Goal: Communication & Community: Answer question/provide support

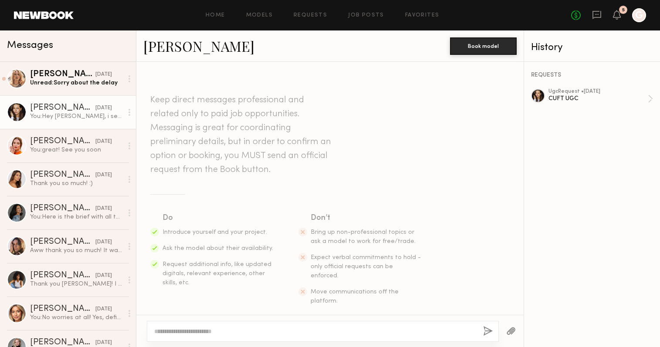
scroll to position [907, 0]
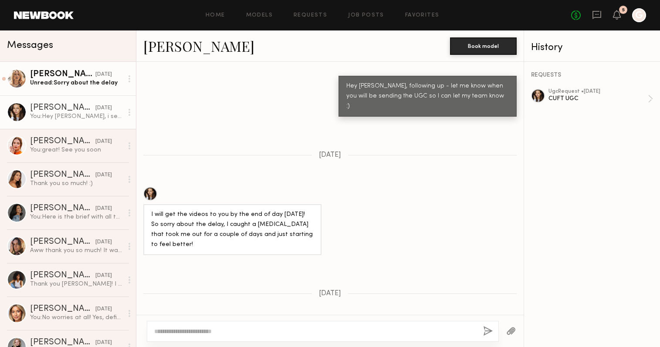
click at [56, 90] on link "[PERSON_NAME] [DATE] Unread: Sorry about the delay" at bounding box center [68, 79] width 136 height 34
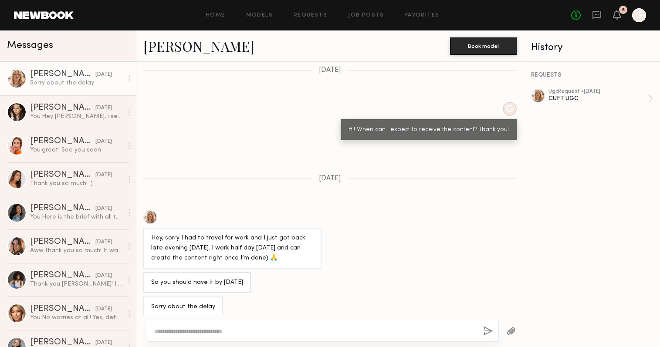
scroll to position [522, 0]
click at [298, 334] on textarea at bounding box center [315, 331] width 322 height 9
type textarea "**********"
click at [487, 333] on button "button" at bounding box center [488, 331] width 10 height 11
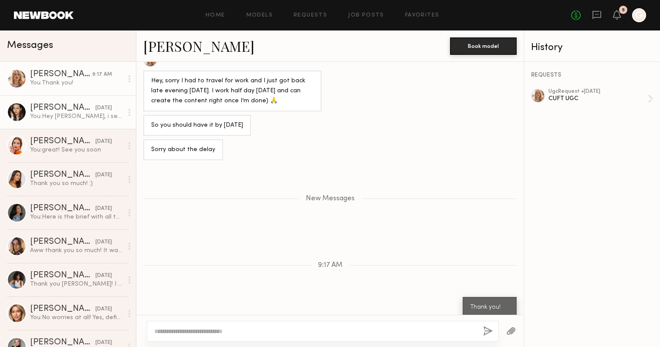
click at [52, 112] on div "You: Hey [PERSON_NAME], i sent you additional edits. Please let me know if you …" at bounding box center [76, 116] width 93 height 8
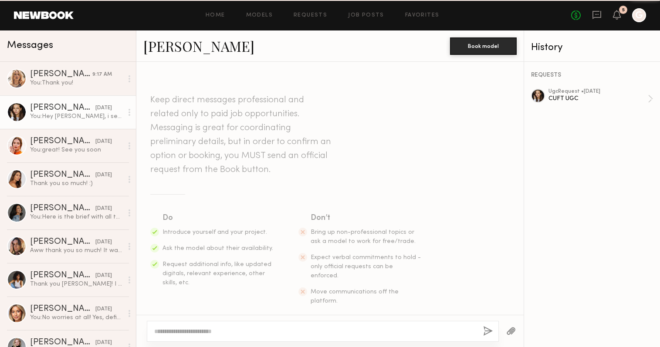
scroll to position [907, 0]
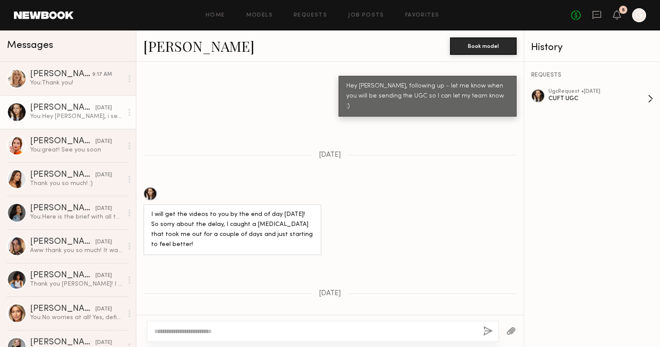
click at [585, 92] on div "ugc Request • 07/30/2025" at bounding box center [597, 92] width 99 height 6
click at [61, 113] on div "You: Hey Marlee, i sent you additional edits. Please let me know if you have an…" at bounding box center [76, 116] width 93 height 8
click at [286, 332] on textarea at bounding box center [315, 331] width 322 height 9
click at [416, 330] on textarea at bounding box center [315, 331] width 322 height 9
type textarea "**********"
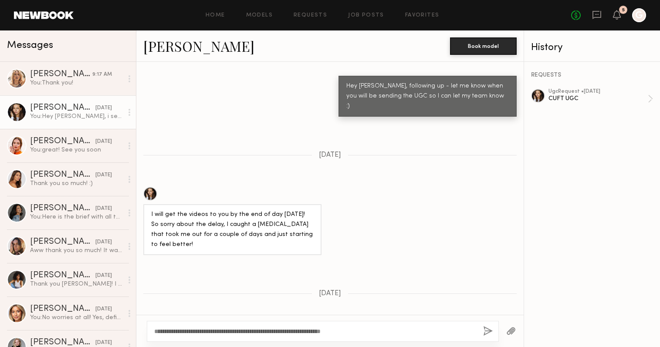
click at [493, 329] on div "**********" at bounding box center [323, 331] width 352 height 21
click at [486, 329] on button "button" at bounding box center [488, 331] width 10 height 11
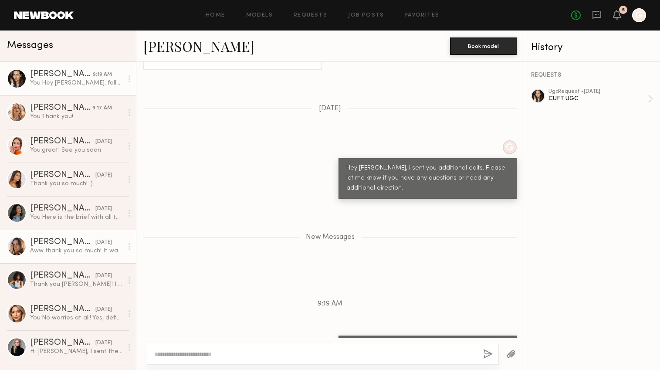
scroll to position [1070, 0]
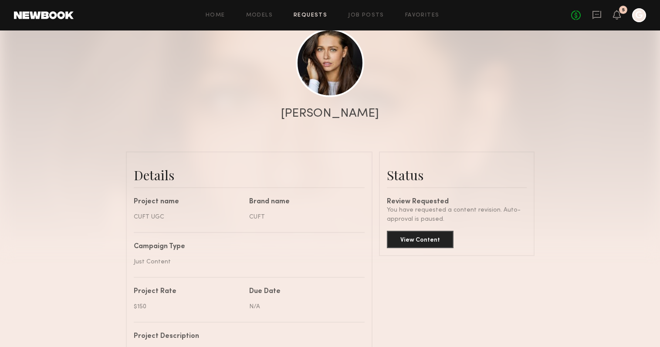
scroll to position [95, 0]
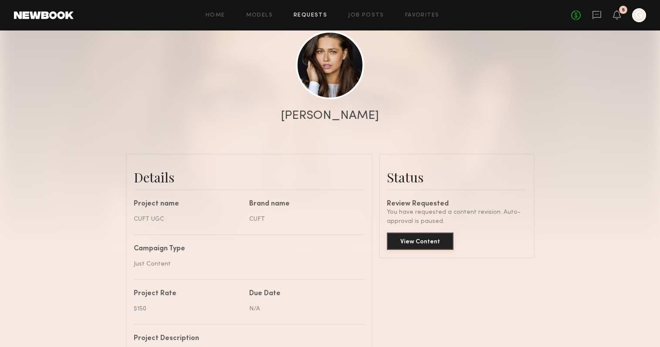
click at [428, 243] on button "View Content" at bounding box center [420, 241] width 67 height 17
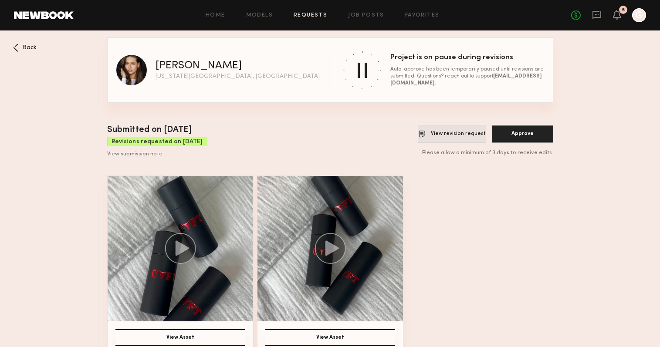
click at [427, 126] on button "View revision request" at bounding box center [452, 134] width 68 height 18
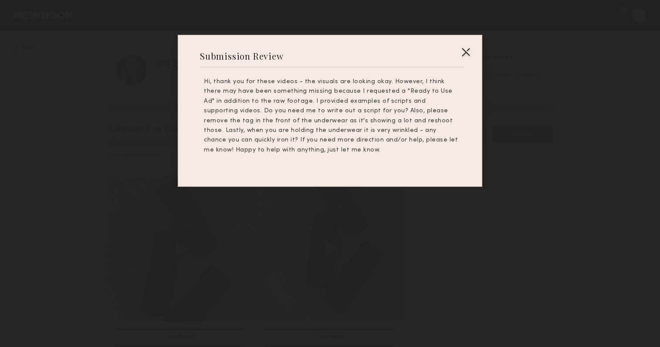
click at [465, 55] on div at bounding box center [465, 52] width 14 height 14
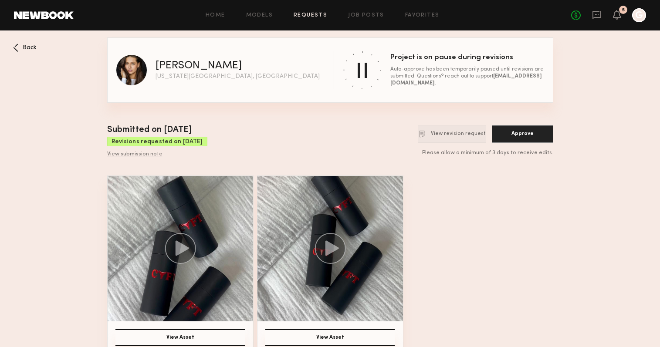
click at [18, 49] on div "Back" at bounding box center [25, 48] width 24 height 8
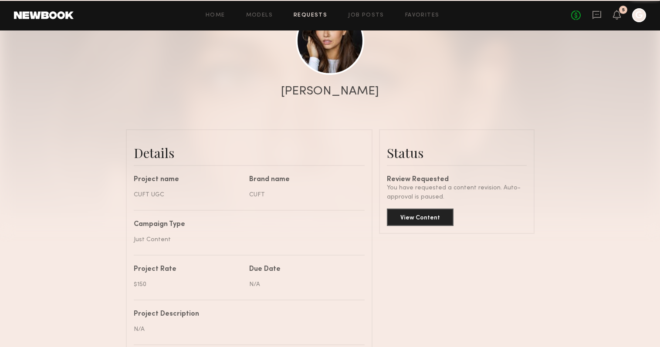
scroll to position [1180, 0]
